Goal: Task Accomplishment & Management: Complete application form

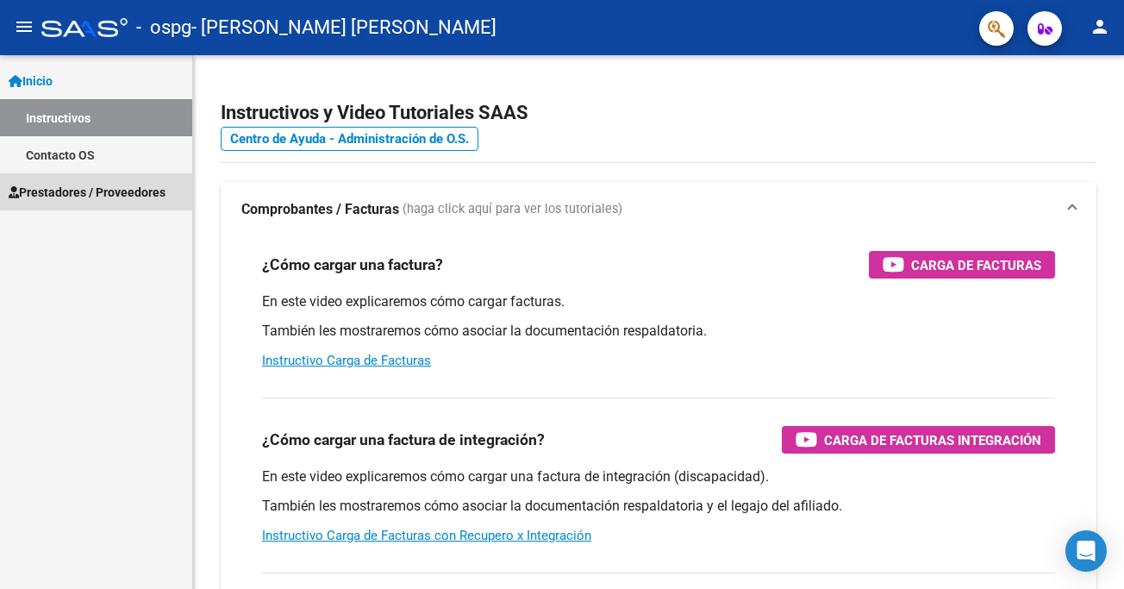
click at [58, 192] on span "Prestadores / Proveedores" at bounding box center [87, 192] width 157 height 19
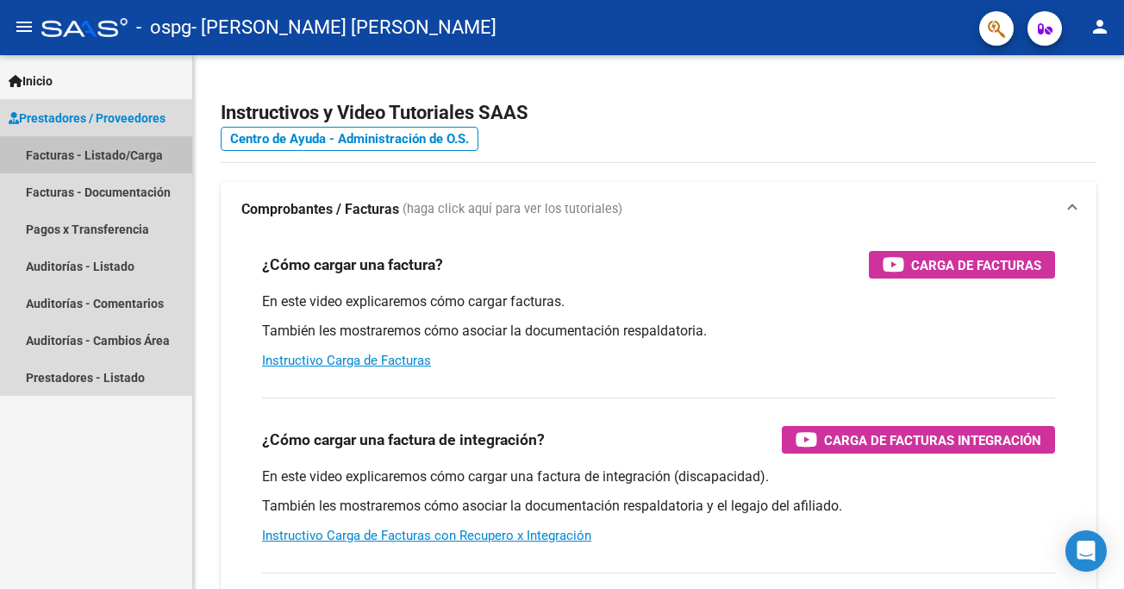
click at [77, 147] on link "Facturas - Listado/Carga" at bounding box center [96, 154] width 192 height 37
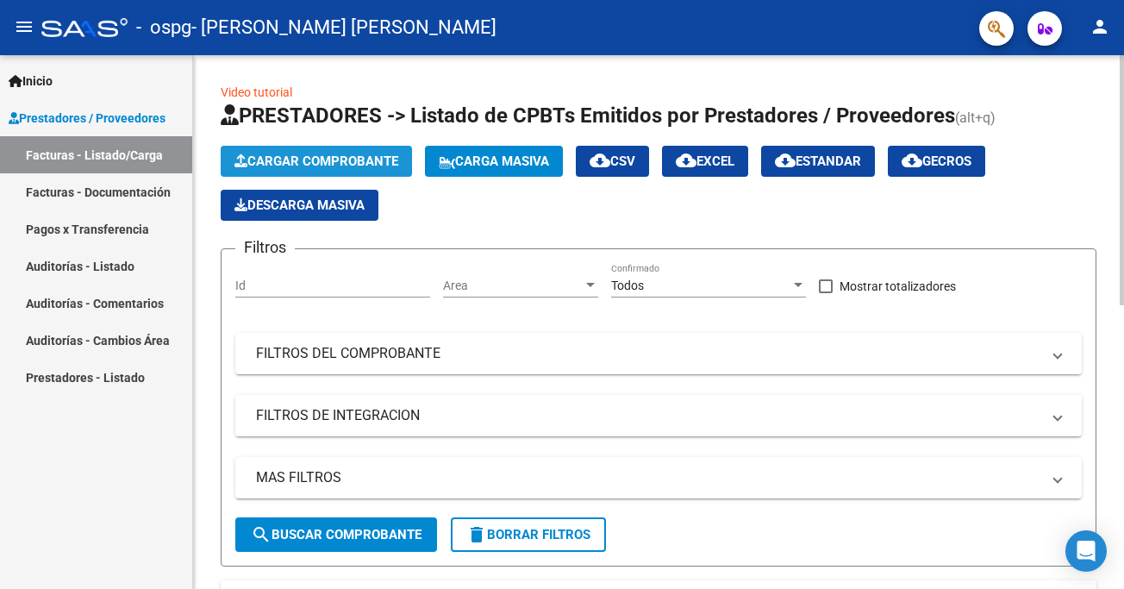
click at [270, 153] on button "Cargar Comprobante" at bounding box center [316, 161] width 191 height 31
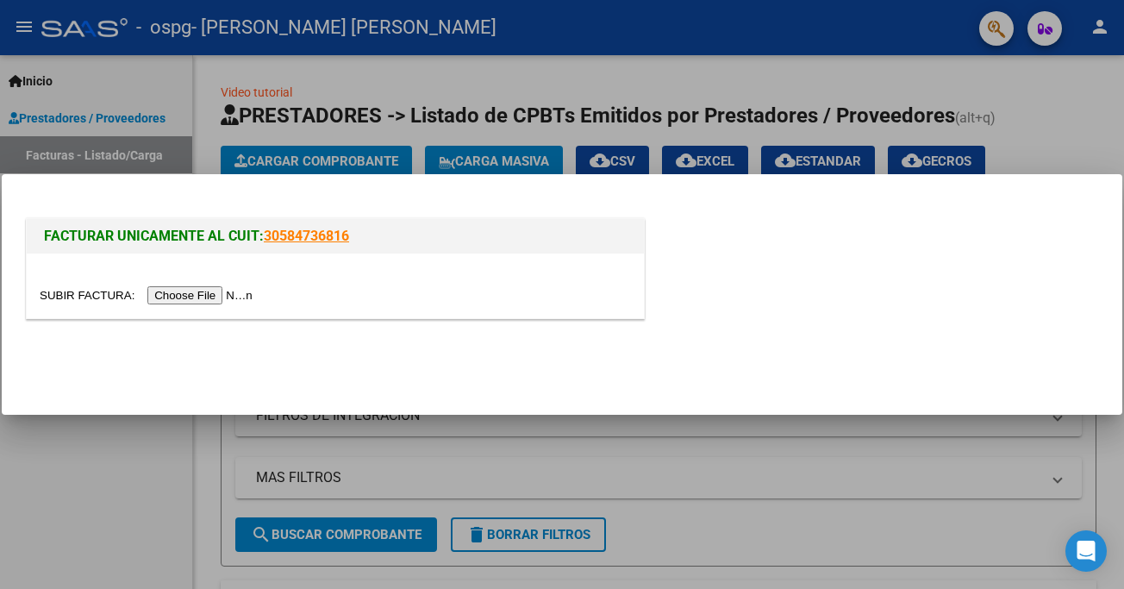
click at [92, 290] on input "file" at bounding box center [149, 295] width 218 height 18
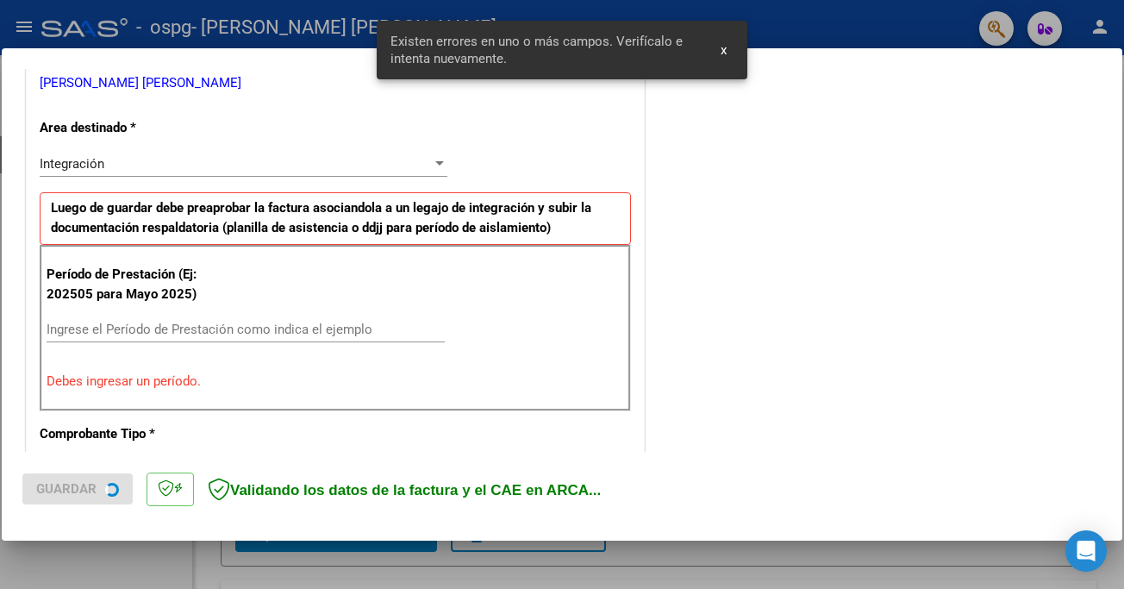
scroll to position [359, 0]
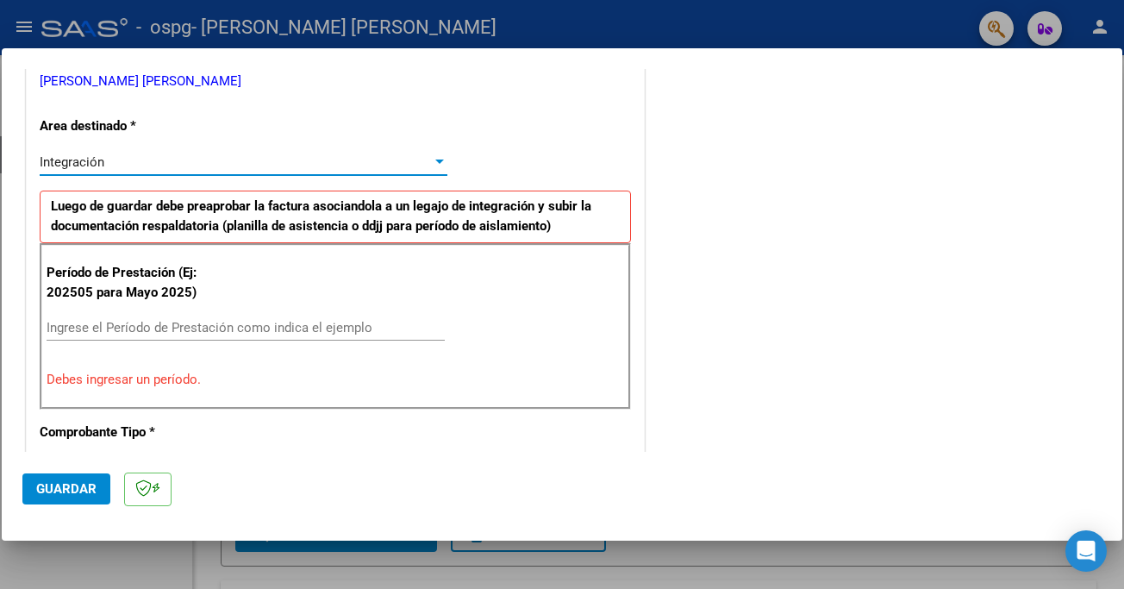
click at [435, 161] on div at bounding box center [439, 161] width 9 height 4
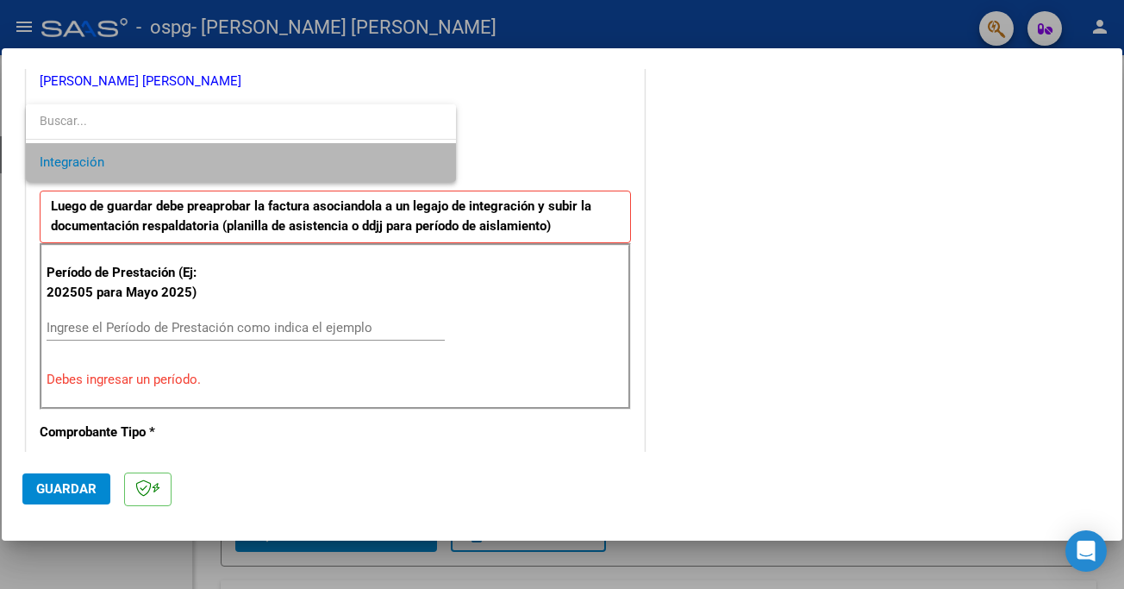
click at [421, 160] on span "Integración" at bounding box center [241, 162] width 402 height 39
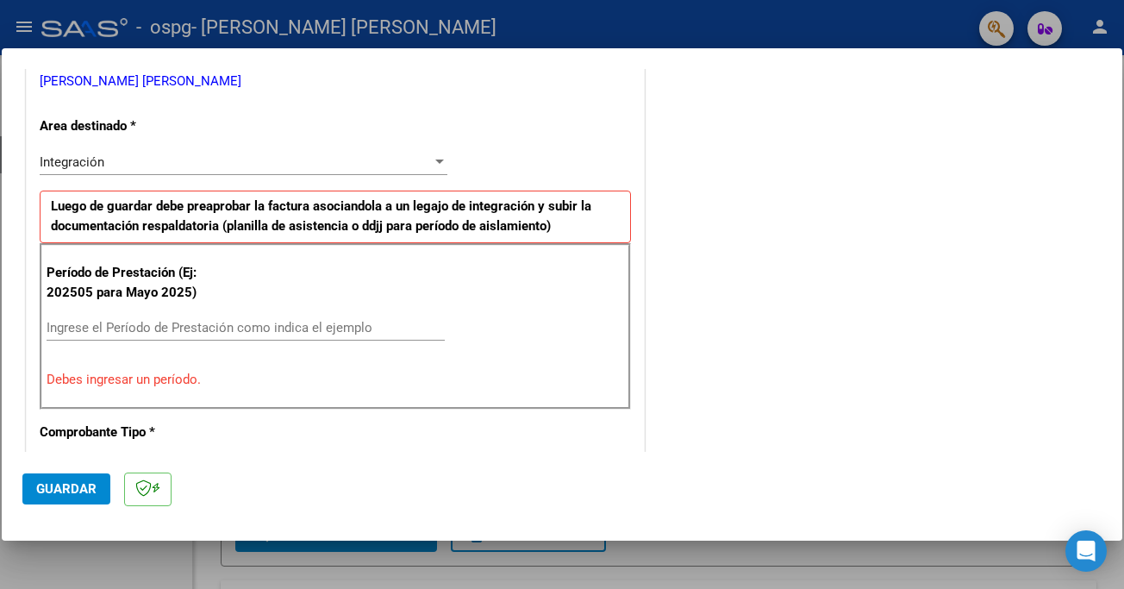
click at [97, 319] on div "Ingrese el Período de Prestación como indica el ejemplo" at bounding box center [246, 328] width 398 height 26
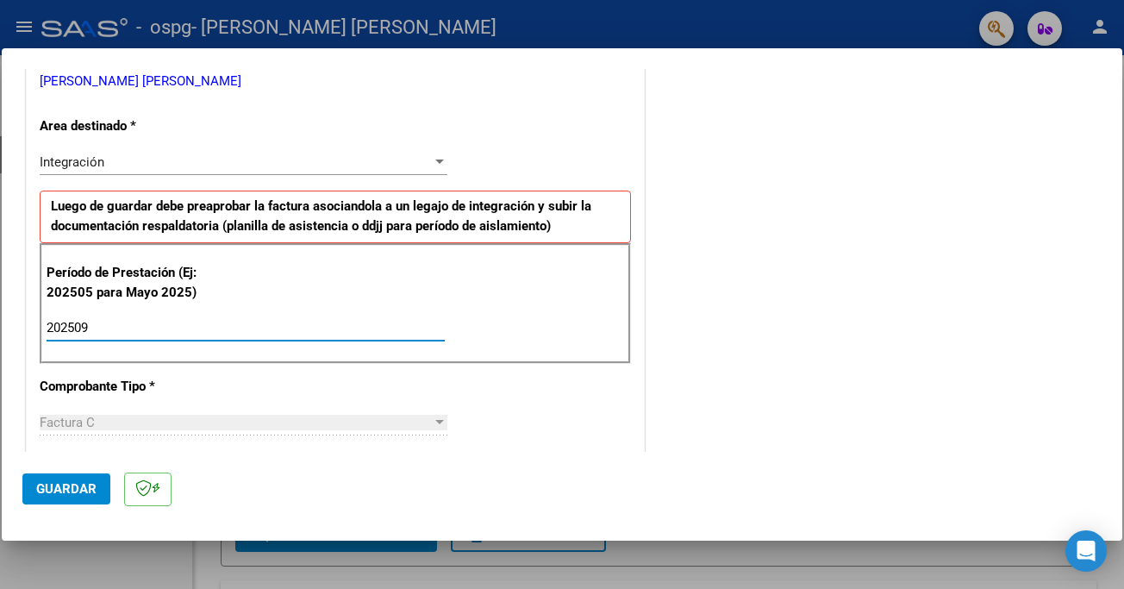
type input "202509"
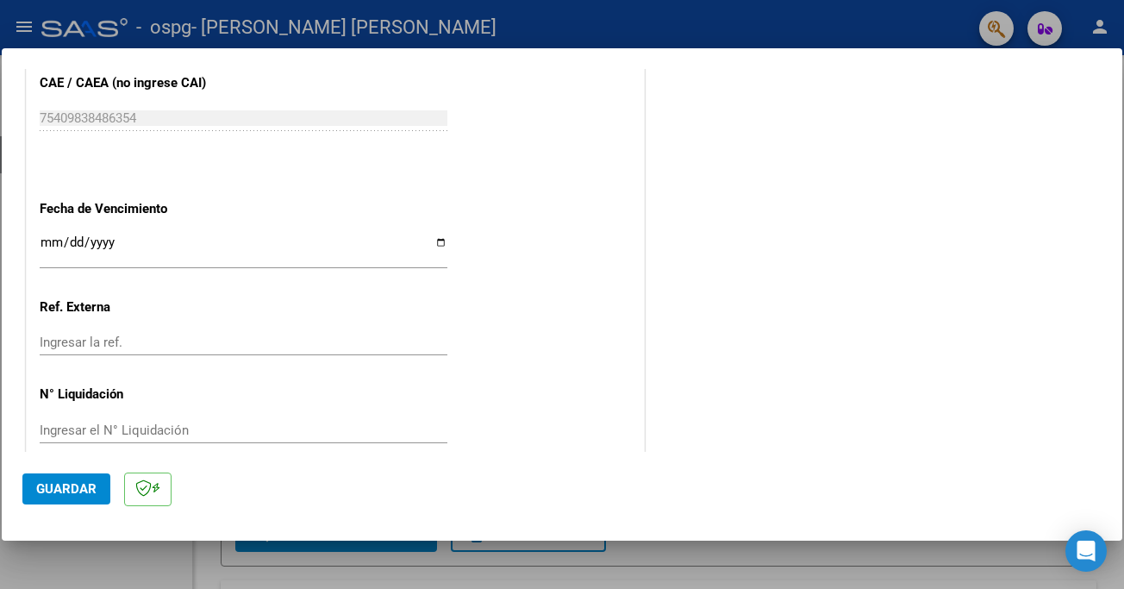
scroll to position [1113, 0]
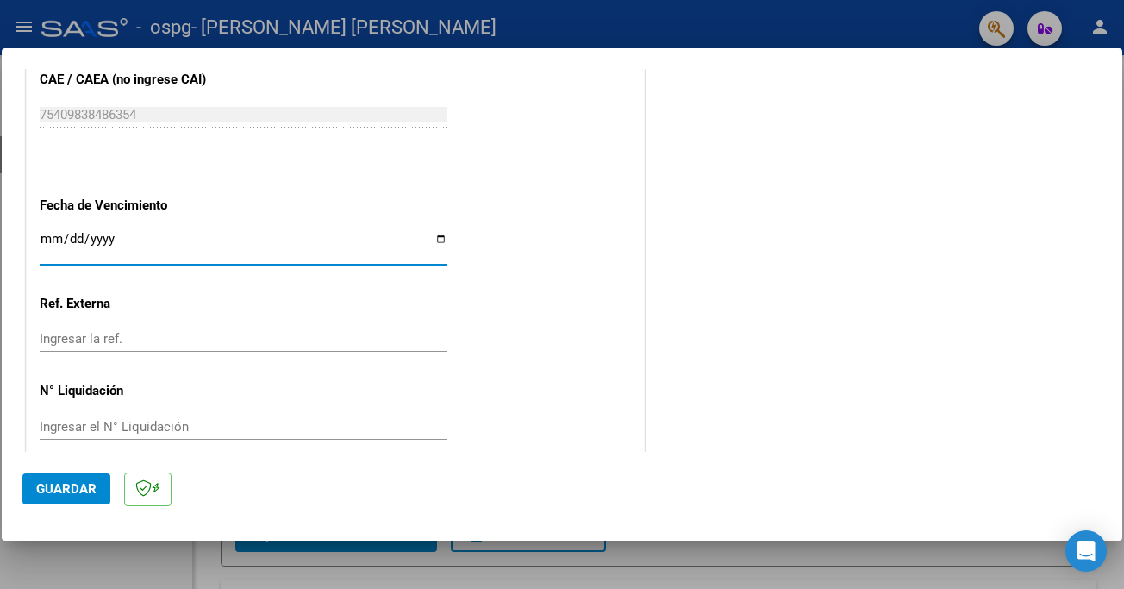
click at [431, 232] on input "Ingresar la fecha" at bounding box center [244, 246] width 408 height 28
type input "[DATE]"
click at [77, 487] on span "Guardar" at bounding box center [66, 489] width 60 height 16
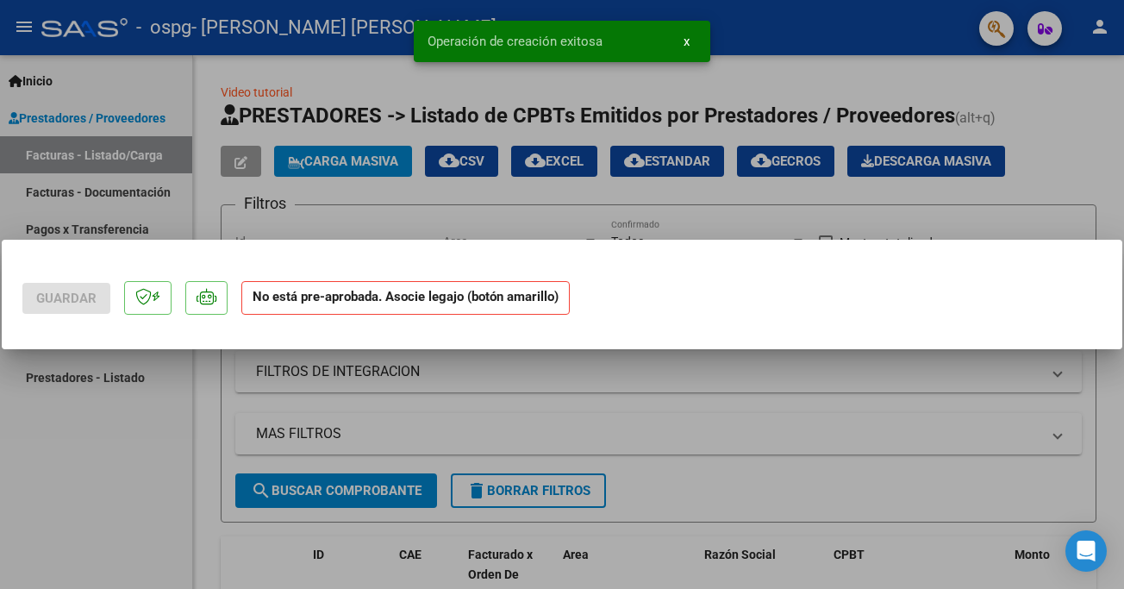
scroll to position [0, 0]
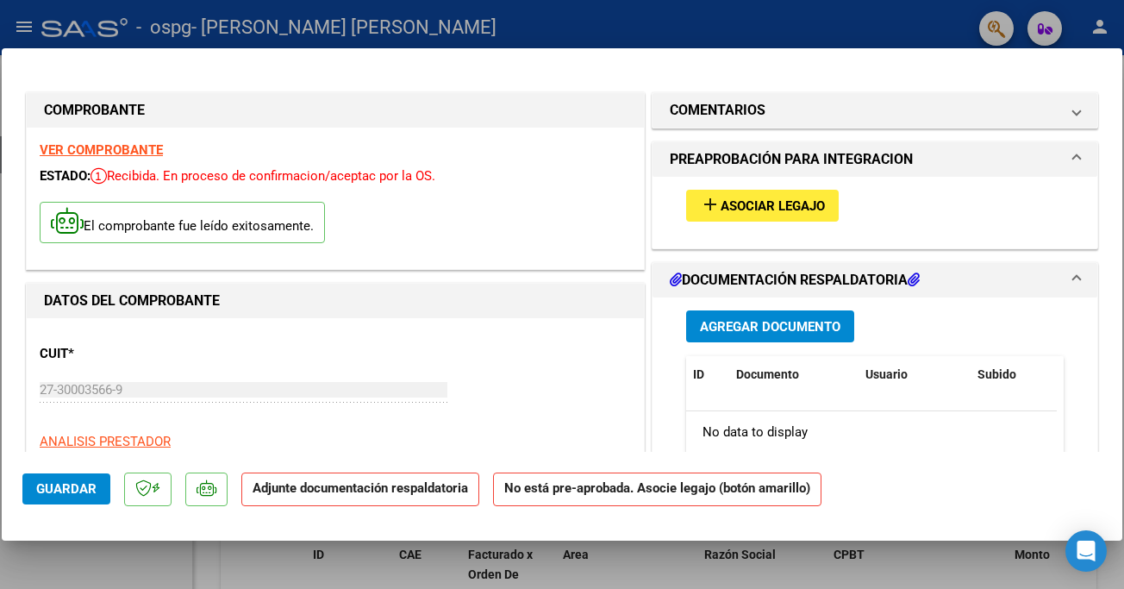
click at [724, 330] on span "Agregar Documento" at bounding box center [770, 327] width 140 height 16
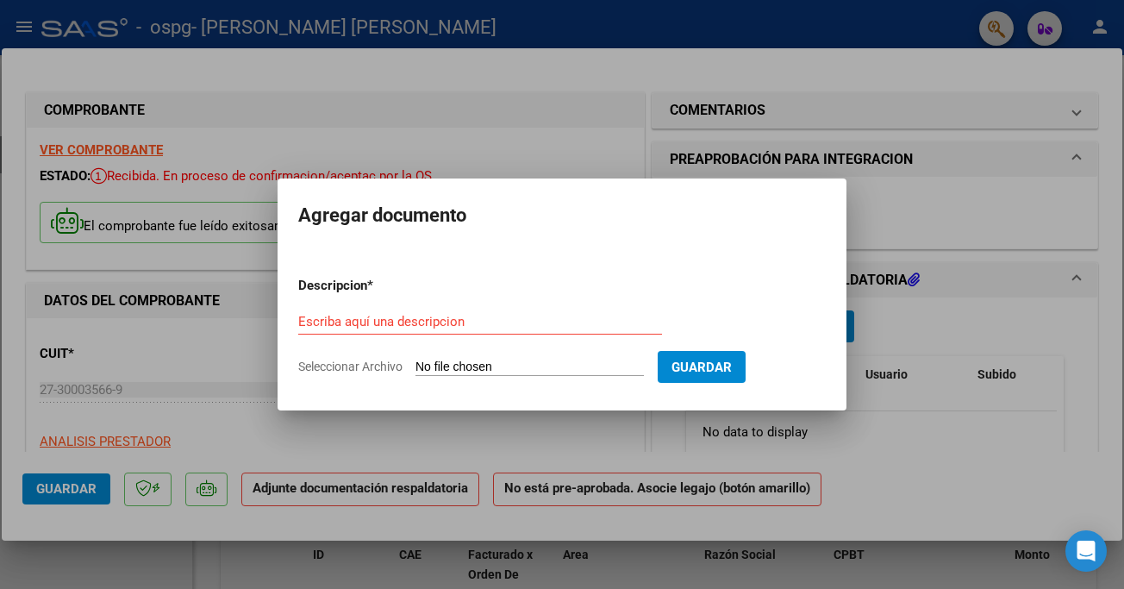
click at [455, 366] on input "Seleccionar Archivo" at bounding box center [529, 367] width 228 height 16
type input "C:\fakepath\[PERSON_NAME] planilla SEPN 25.pdf"
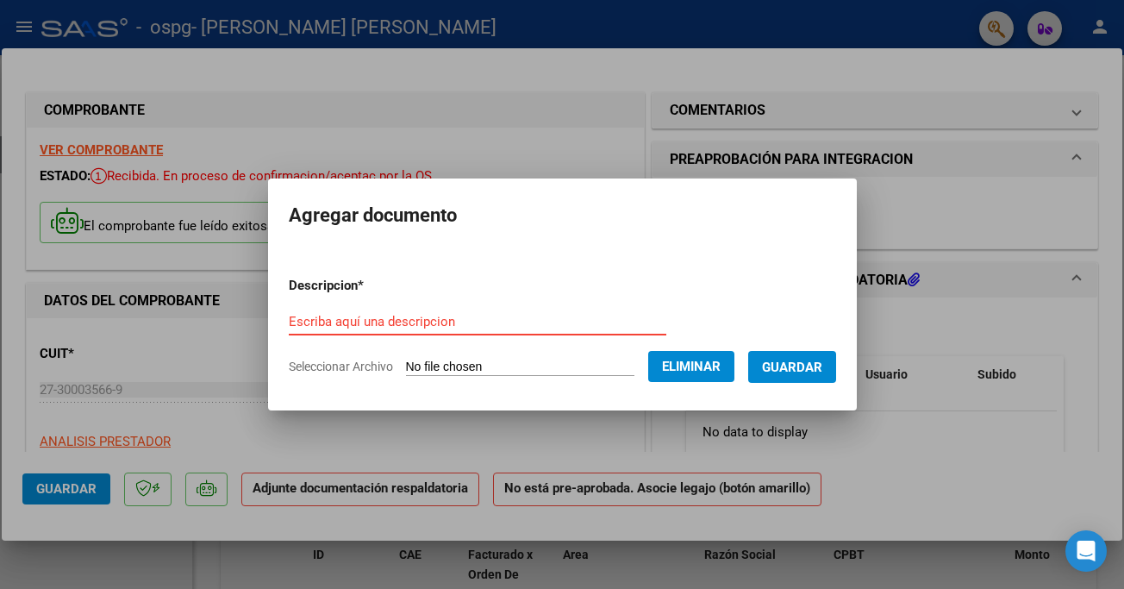
click at [289, 318] on input "Escriba aquí una descripcion" at bounding box center [477, 322] width 377 height 16
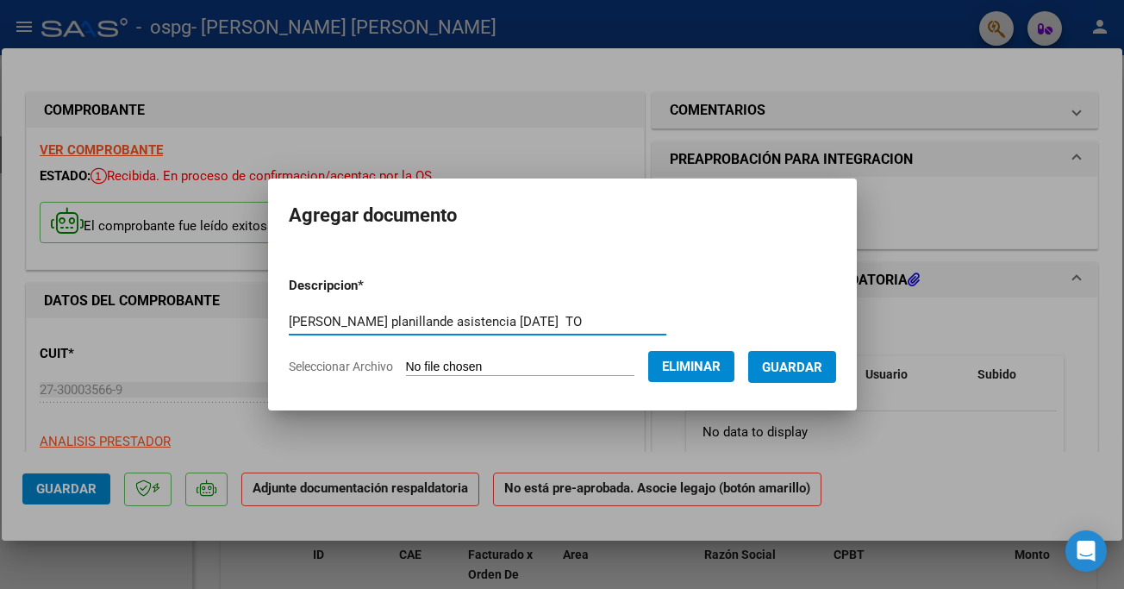
type input "[PERSON_NAME] planillande asistencia [DATE] TO"
click at [810, 360] on span "Guardar" at bounding box center [792, 367] width 60 height 16
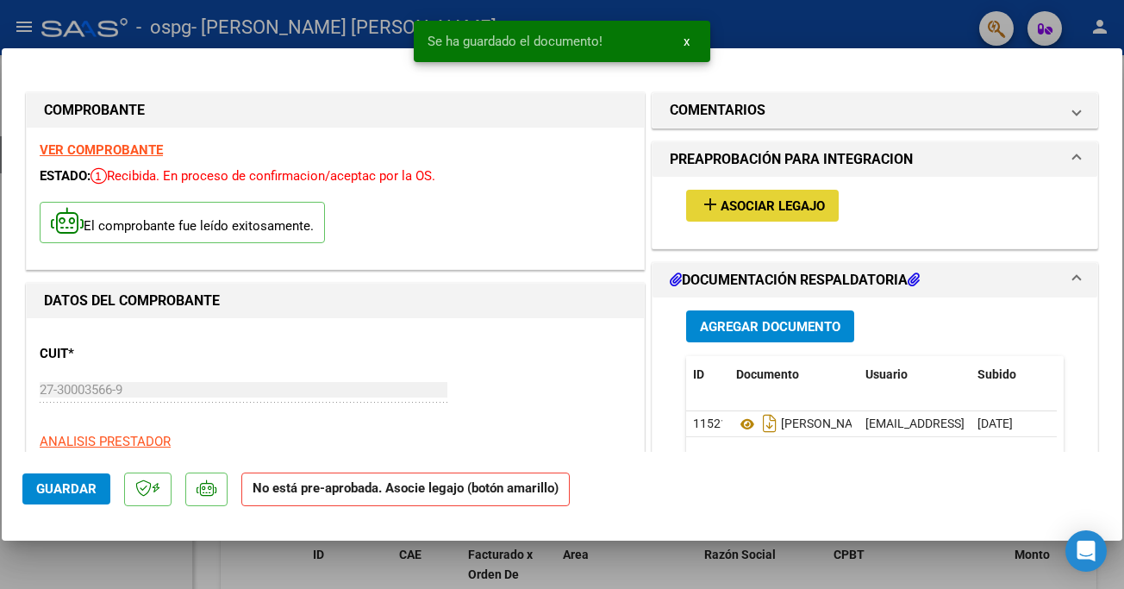
click at [767, 210] on span "Asociar Legajo" at bounding box center [772, 206] width 104 height 16
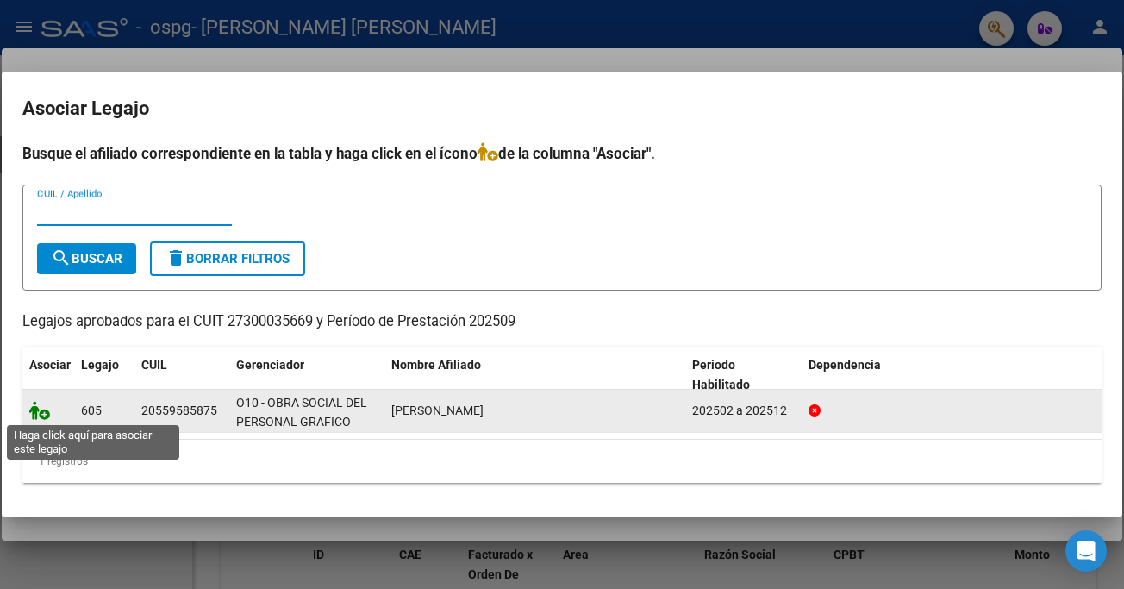
click at [41, 409] on icon at bounding box center [39, 410] width 21 height 19
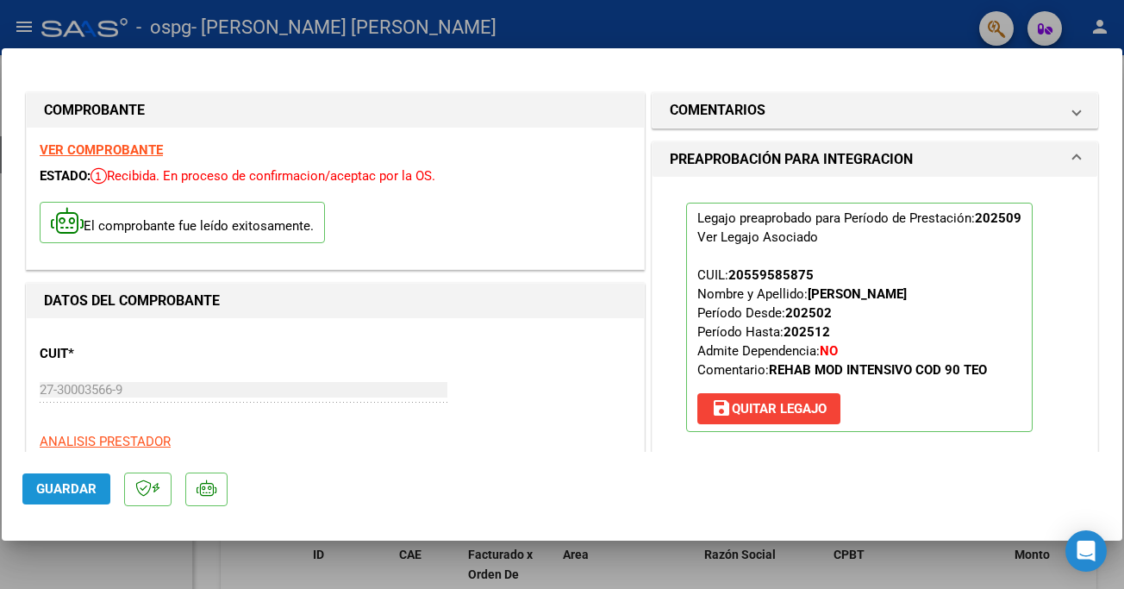
click at [52, 482] on span "Guardar" at bounding box center [66, 489] width 60 height 16
